Goal: Find specific page/section: Find specific page/section

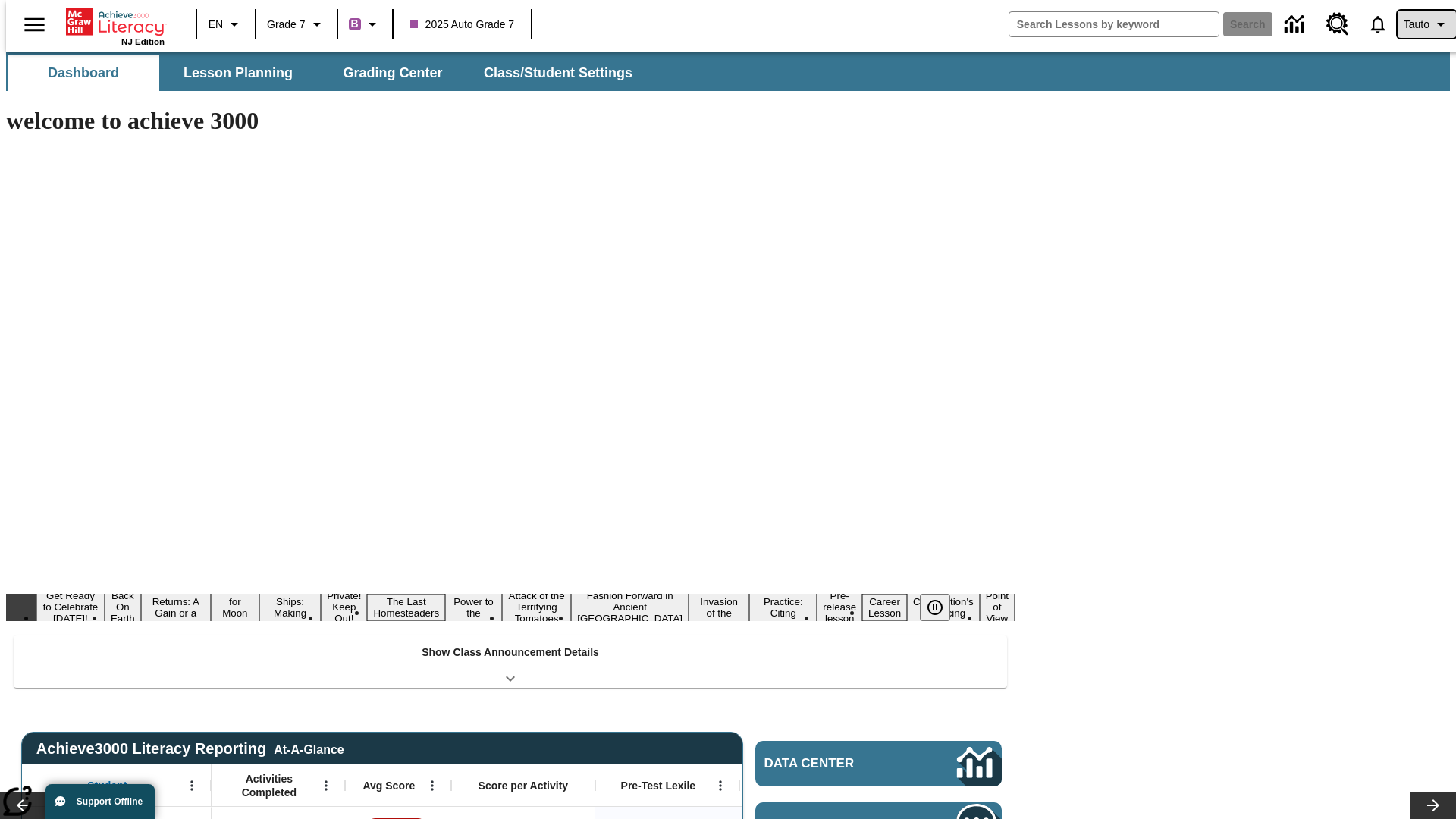
click at [1419, 24] on span "Tauto" at bounding box center [1417, 24] width 26 height 16
